Goal: Find specific page/section

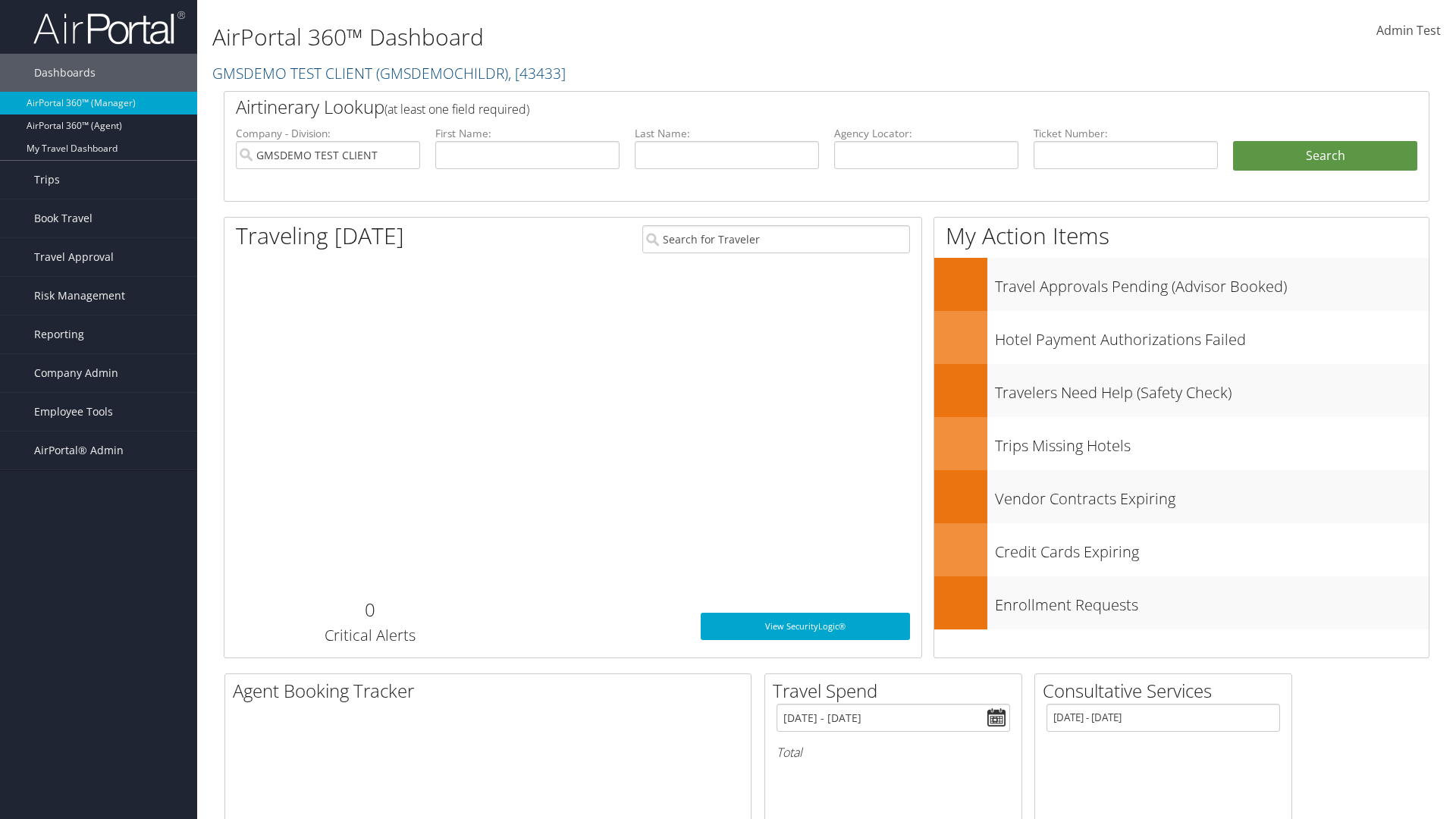
click at [99, 373] on span "Company Admin" at bounding box center [75, 372] width 84 height 38
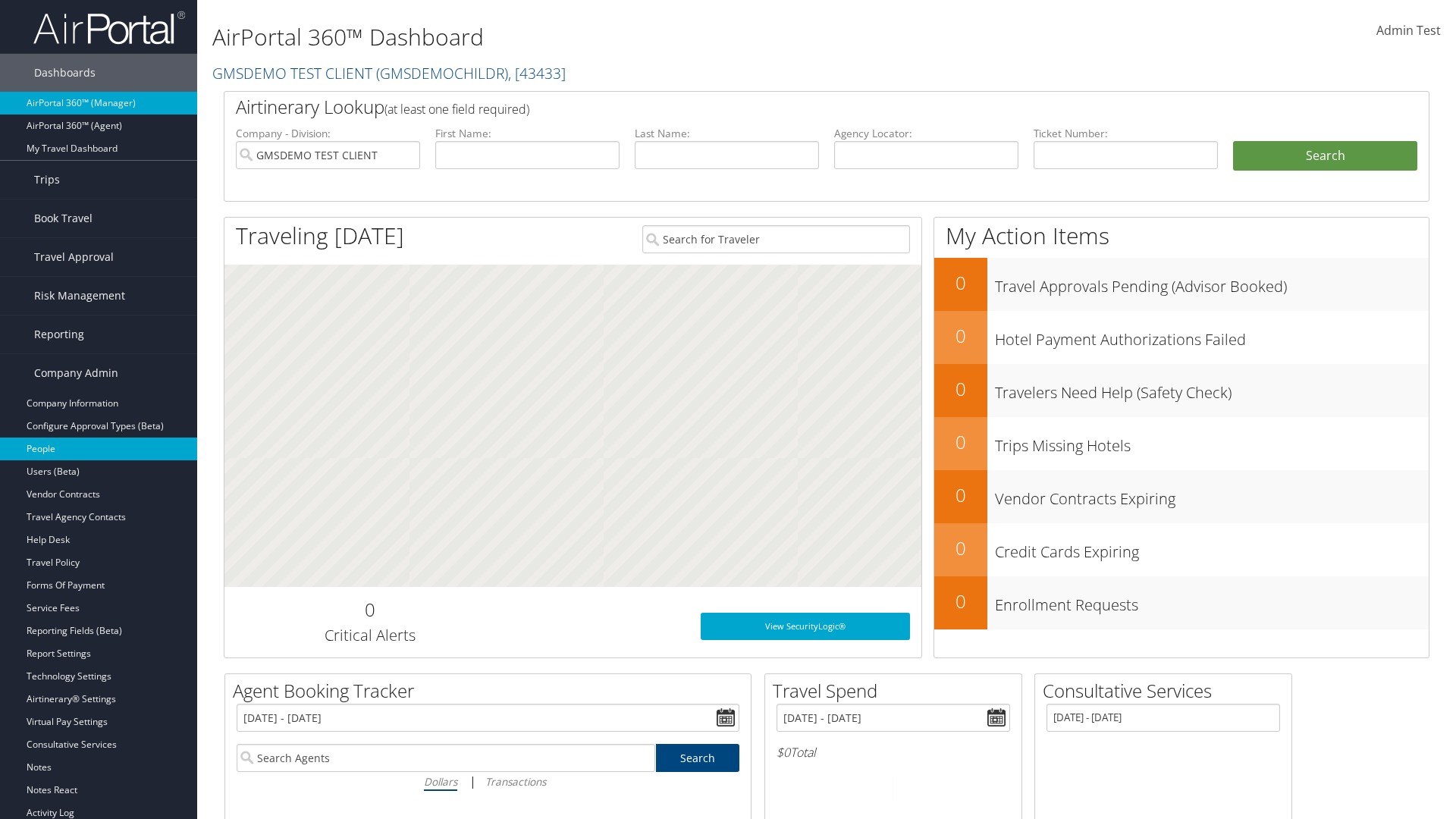
click at [99, 449] on link "People" at bounding box center [99, 450] width 197 height 23
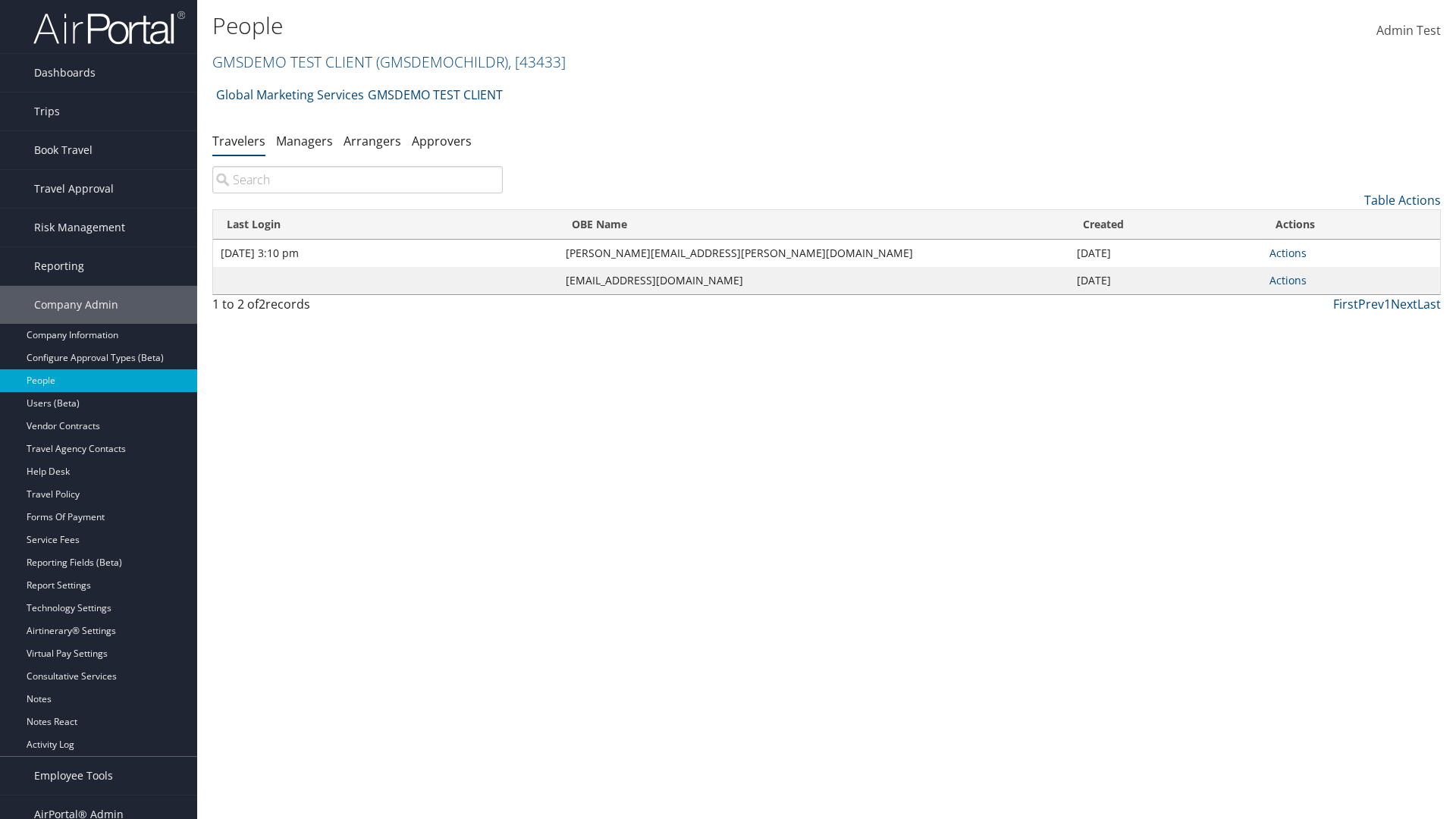
click at [358, 180] on input "search" at bounding box center [358, 180] width 291 height 27
type input "[DATE] 3:10 pm"
